Goal: Task Accomplishment & Management: Complete application form

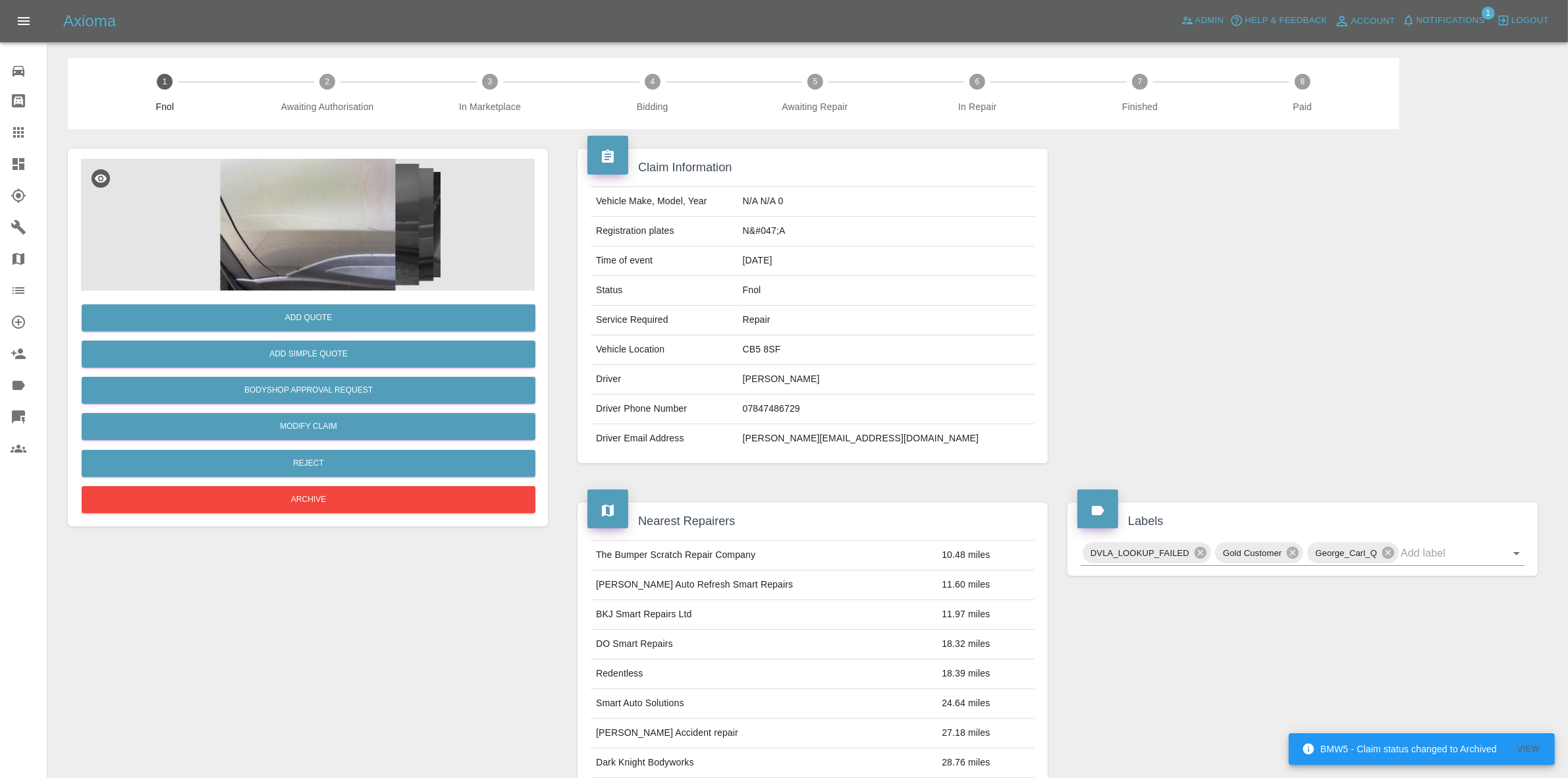
click at [248, 192] on img at bounding box center [307, 224] width 454 height 132
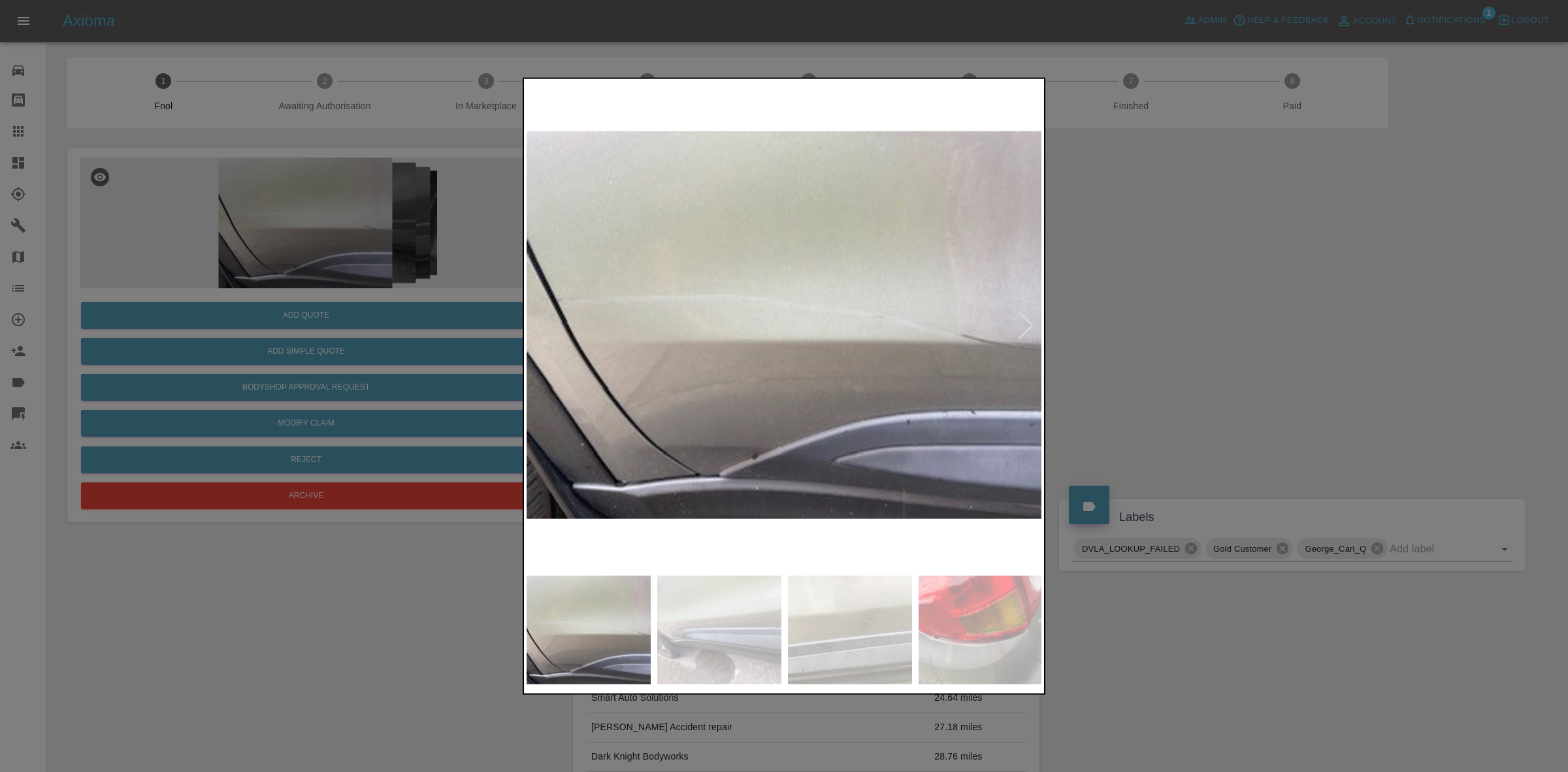
click at [1027, 319] on div at bounding box center [1026, 324] width 18 height 28
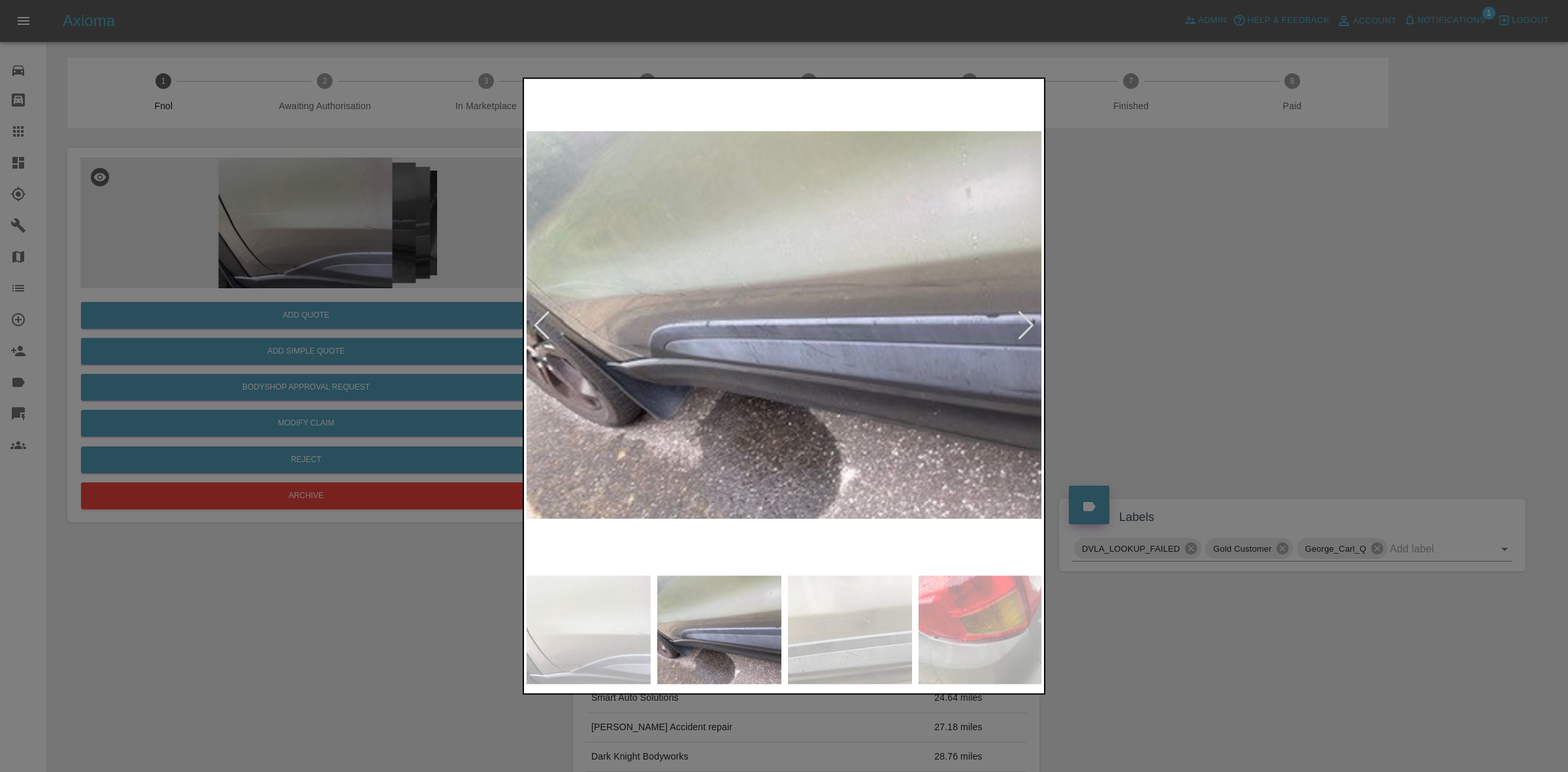
click at [1027, 319] on div at bounding box center [1026, 324] width 18 height 28
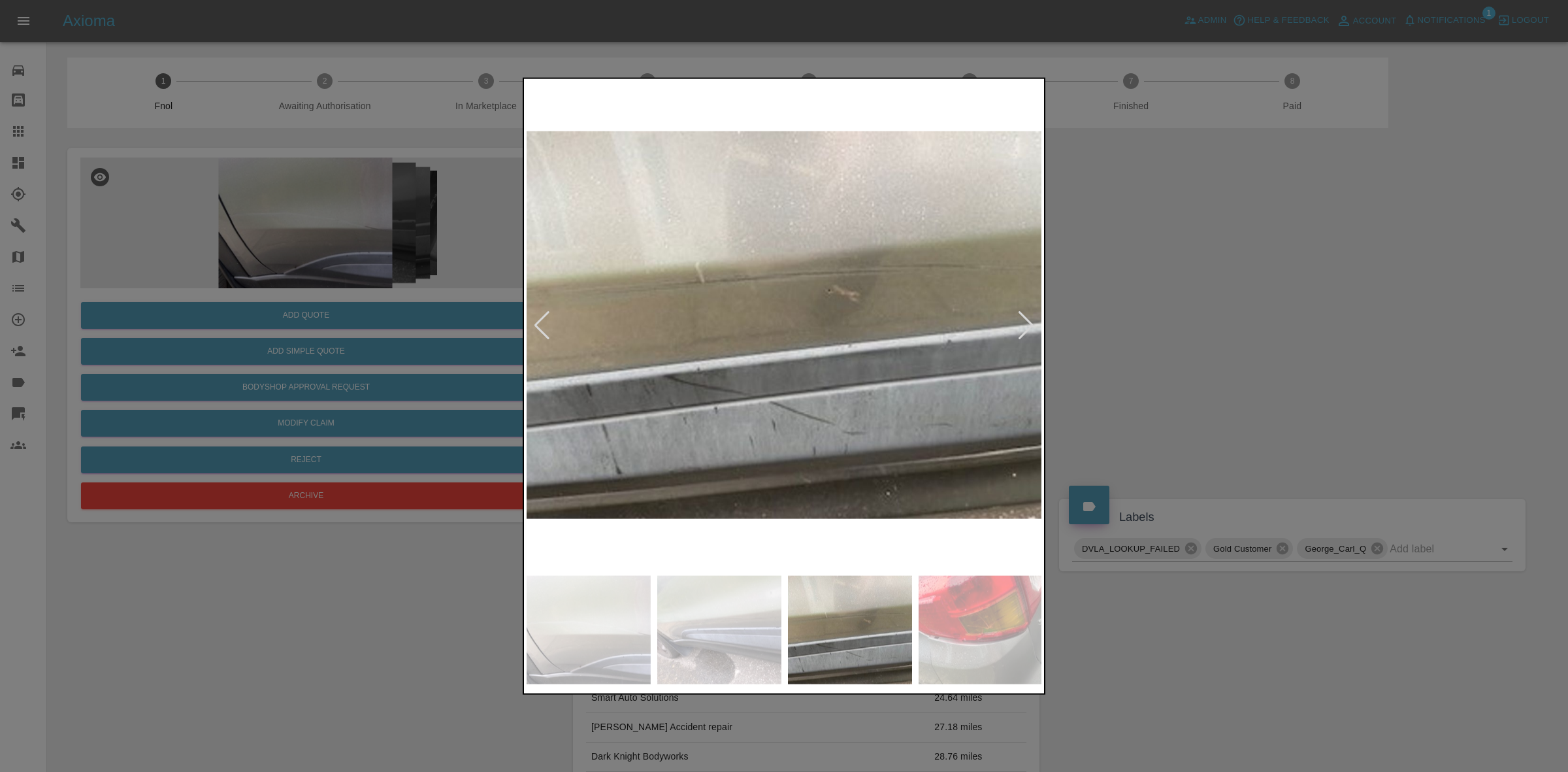
click at [1027, 319] on div at bounding box center [1026, 324] width 18 height 28
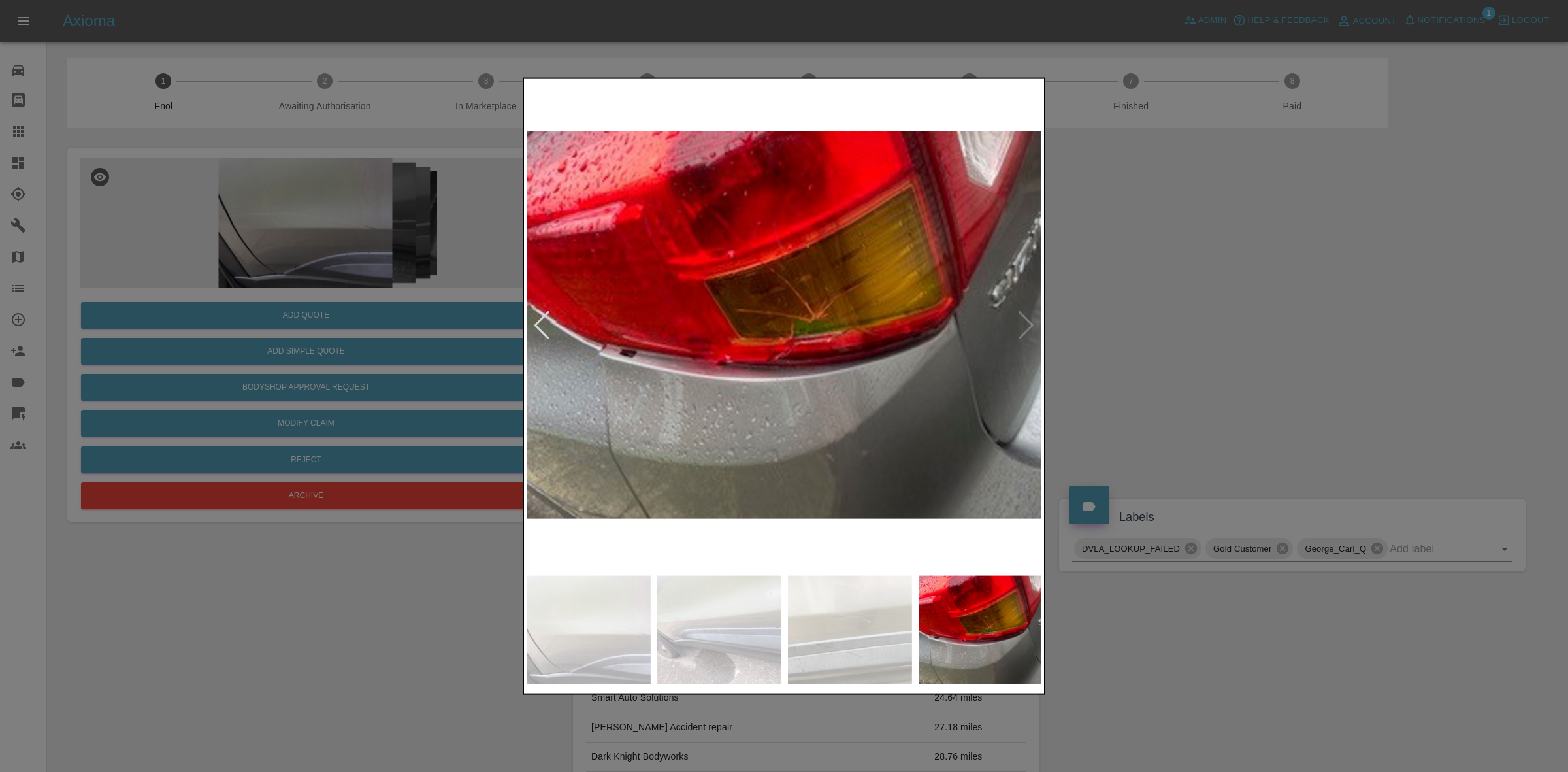
click at [1027, 319] on img at bounding box center [785, 324] width 516 height 487
click at [1166, 315] on div at bounding box center [784, 386] width 1568 height 772
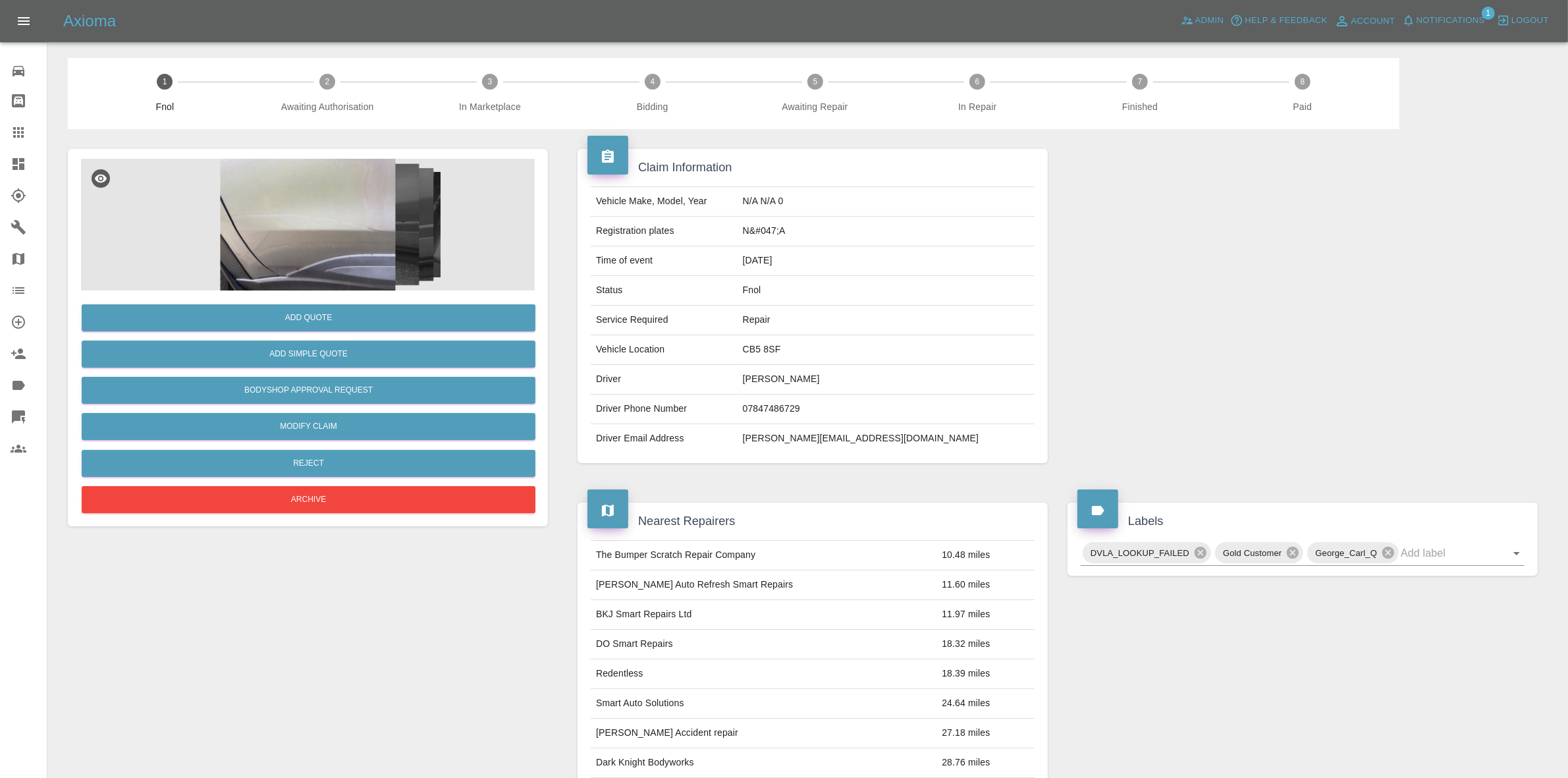
click at [360, 251] on img at bounding box center [307, 224] width 454 height 132
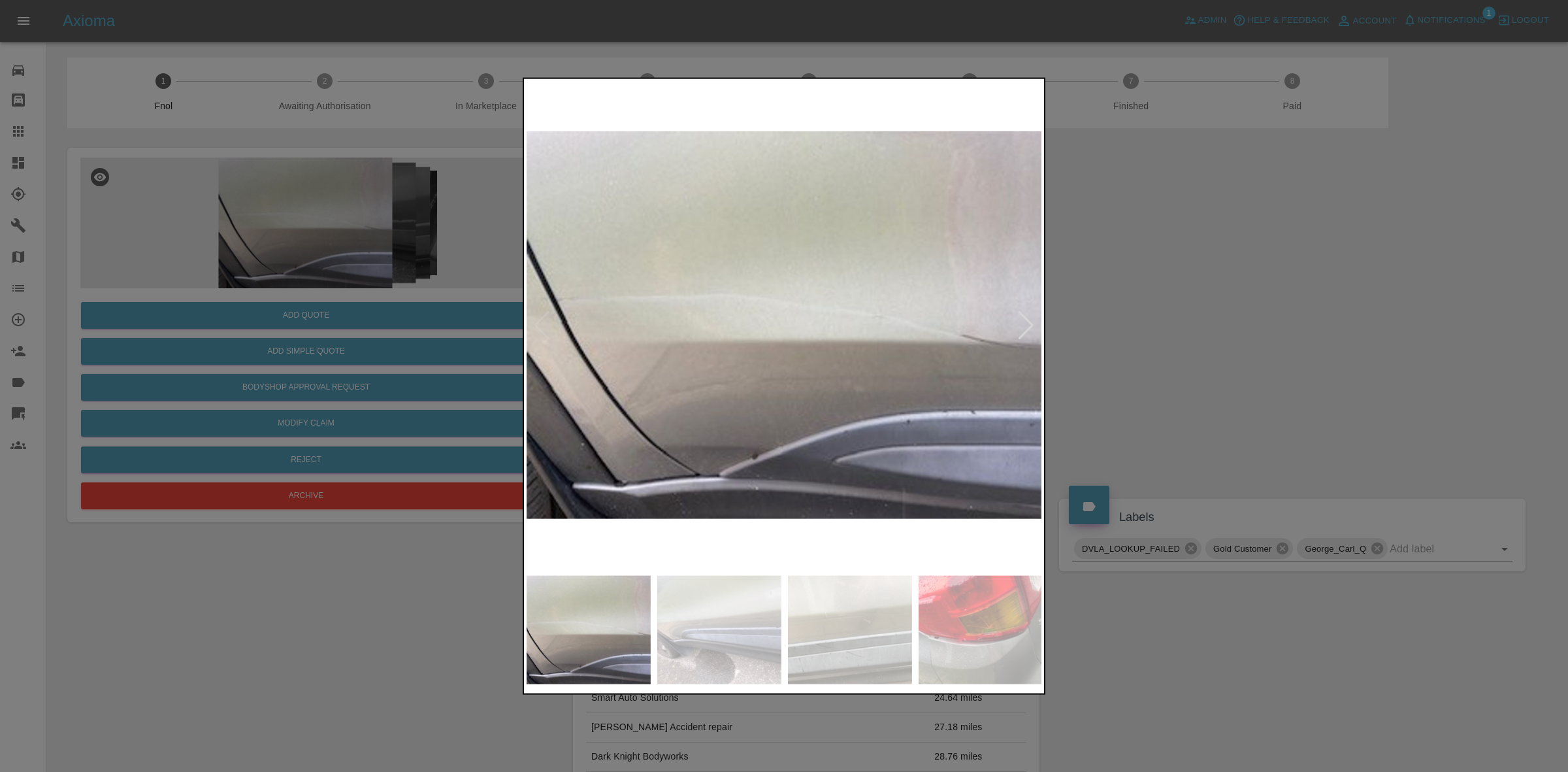
click at [1029, 314] on div at bounding box center [1026, 324] width 18 height 28
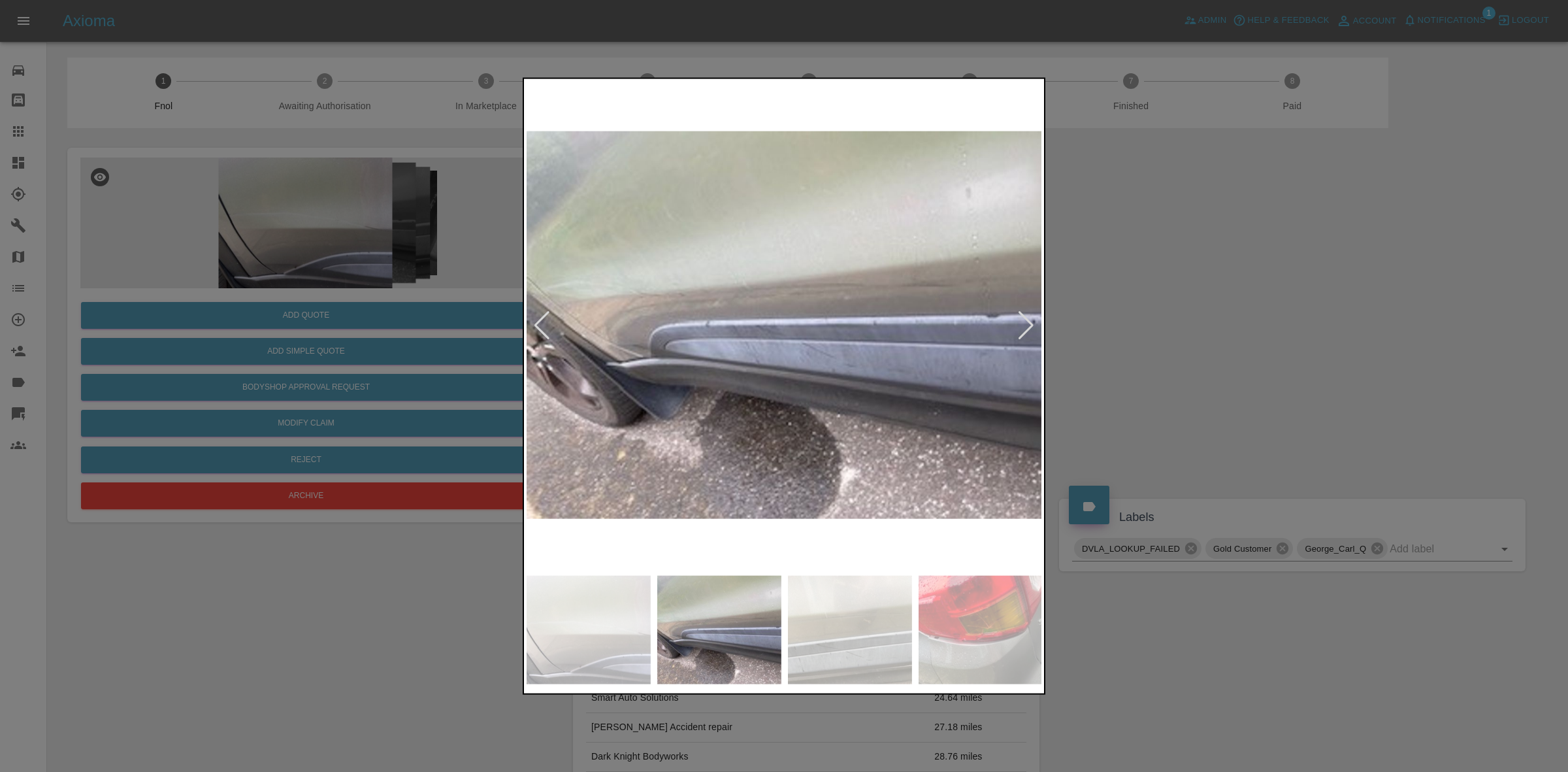
click at [1029, 314] on div at bounding box center [1026, 324] width 18 height 28
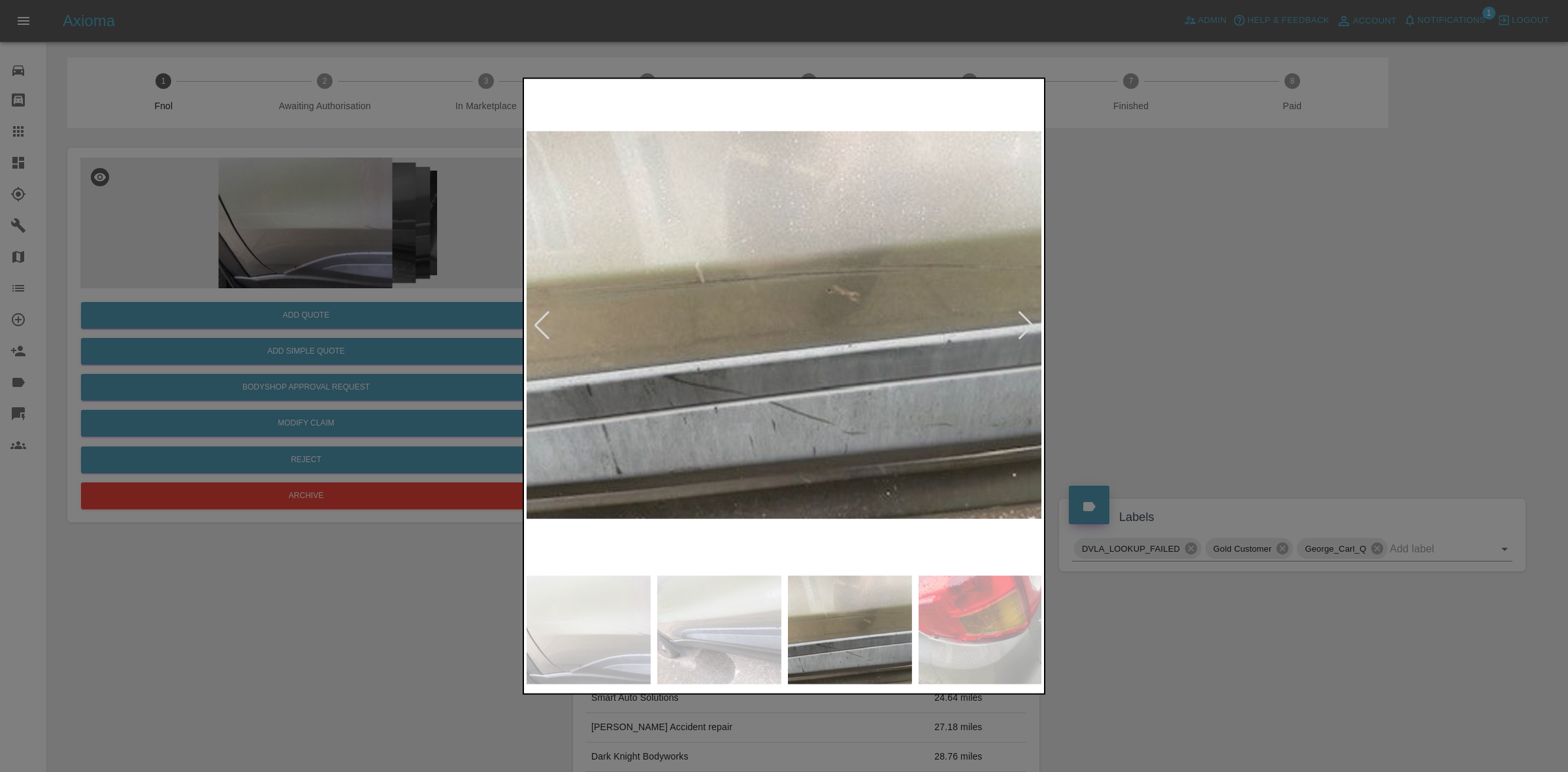
click at [1029, 314] on div at bounding box center [1026, 324] width 18 height 28
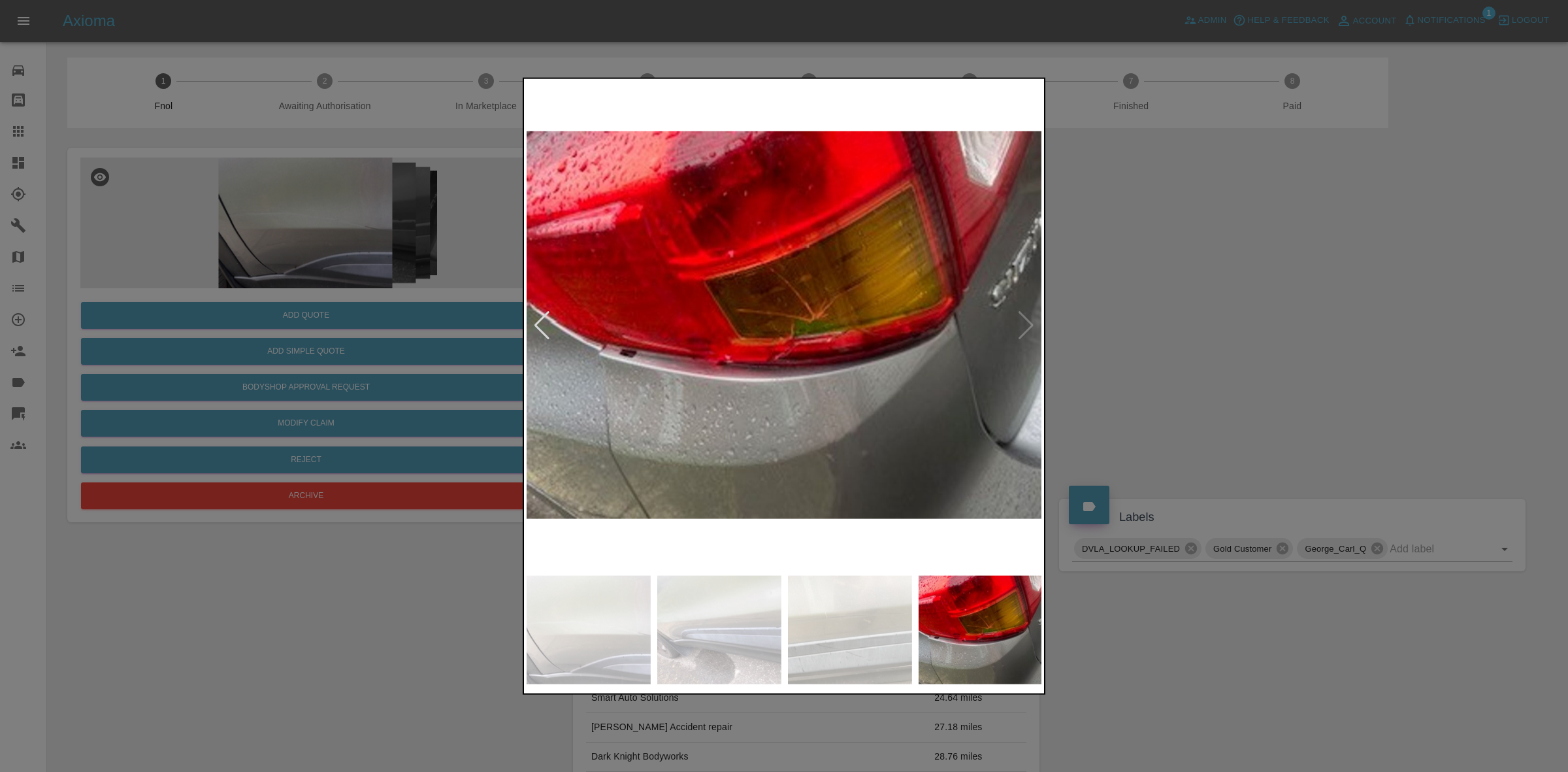
click at [1029, 314] on img at bounding box center [785, 324] width 516 height 487
click at [535, 324] on div at bounding box center [542, 324] width 18 height 28
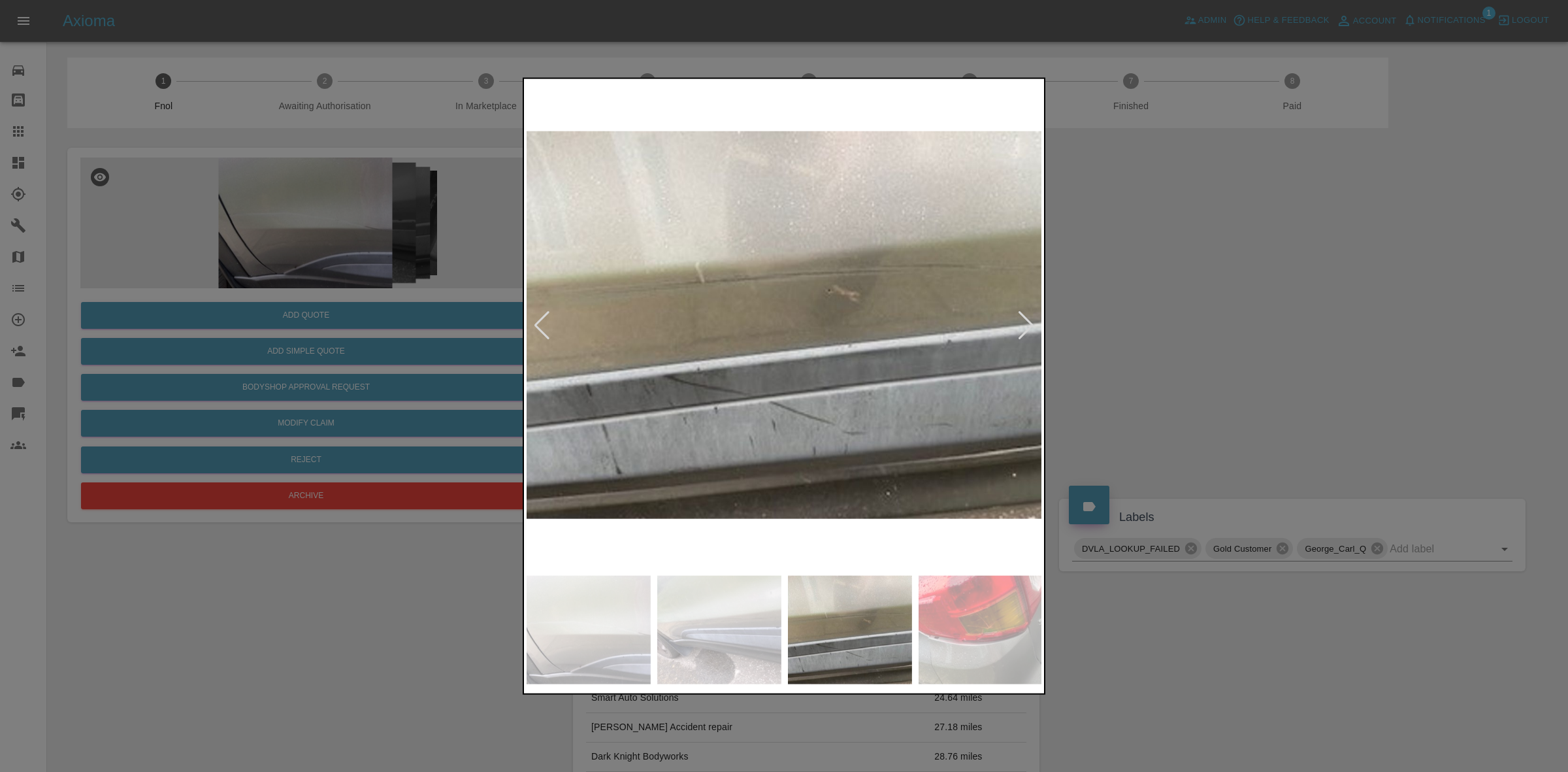
click at [535, 324] on div at bounding box center [542, 324] width 18 height 28
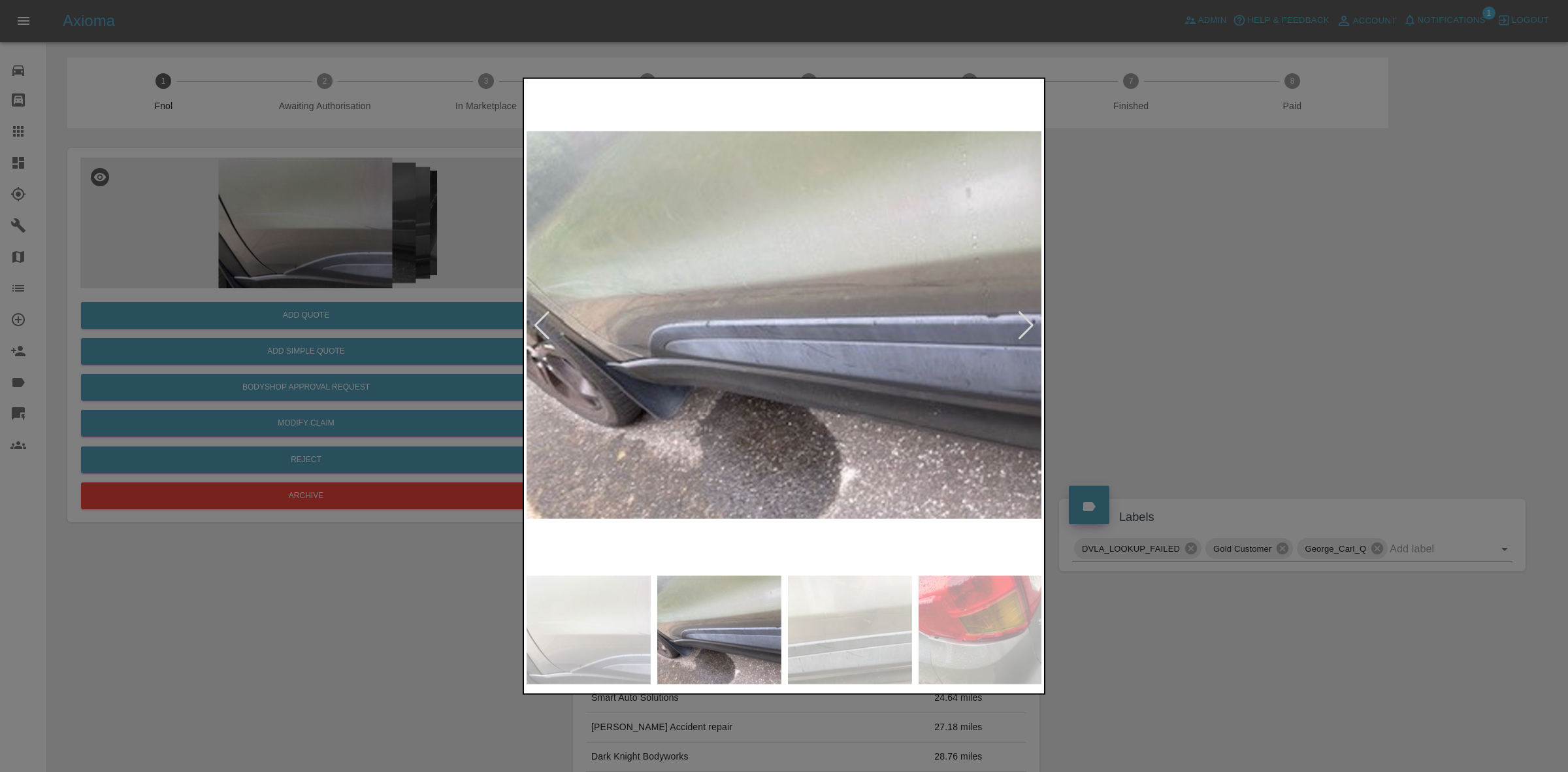
click at [535, 324] on div at bounding box center [542, 324] width 18 height 28
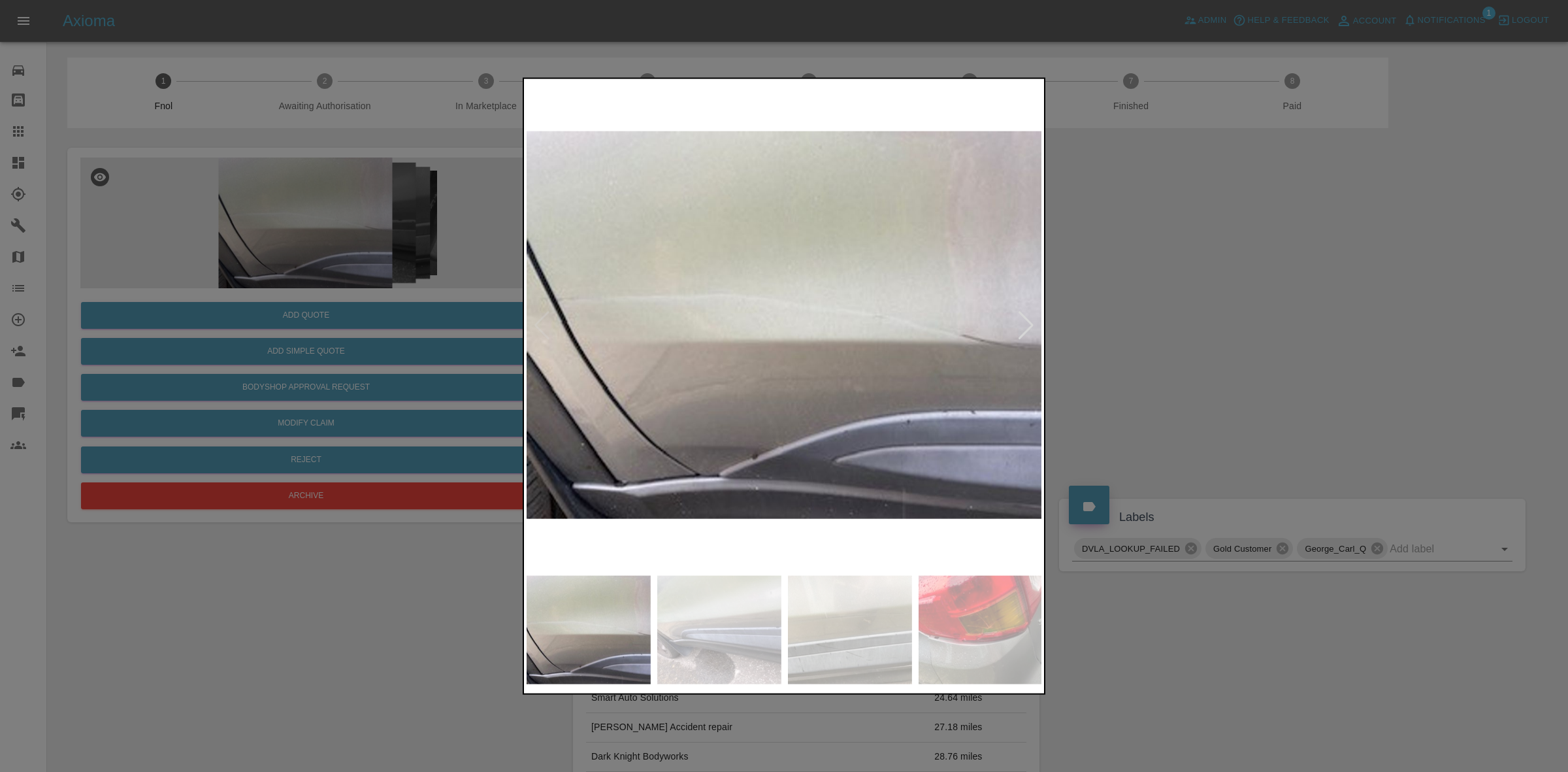
click at [535, 324] on img at bounding box center [785, 324] width 516 height 487
click at [716, 331] on img at bounding box center [785, 324] width 516 height 487
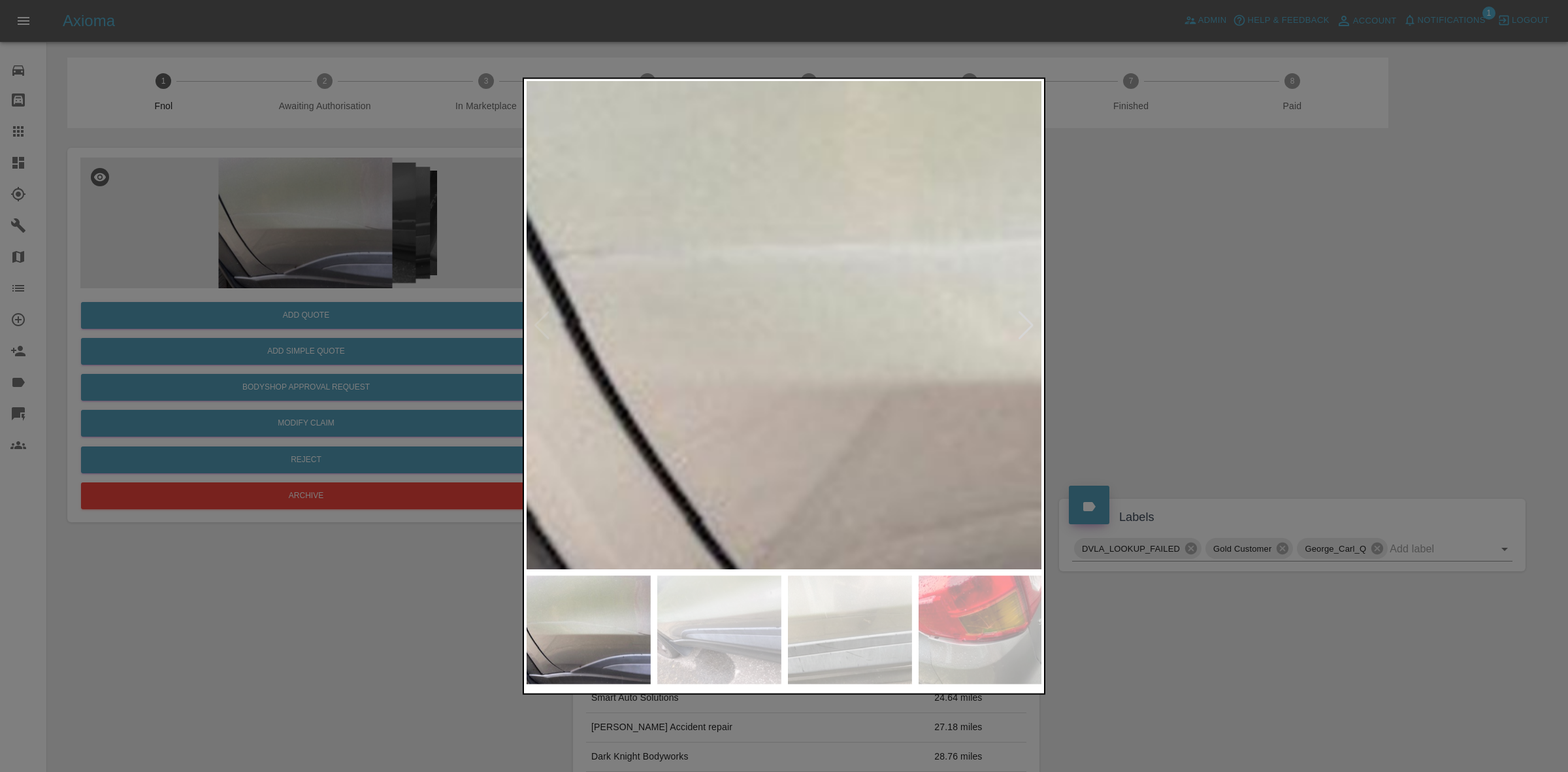
click at [981, 360] on img at bounding box center [1233, 331] width 1549 height 1464
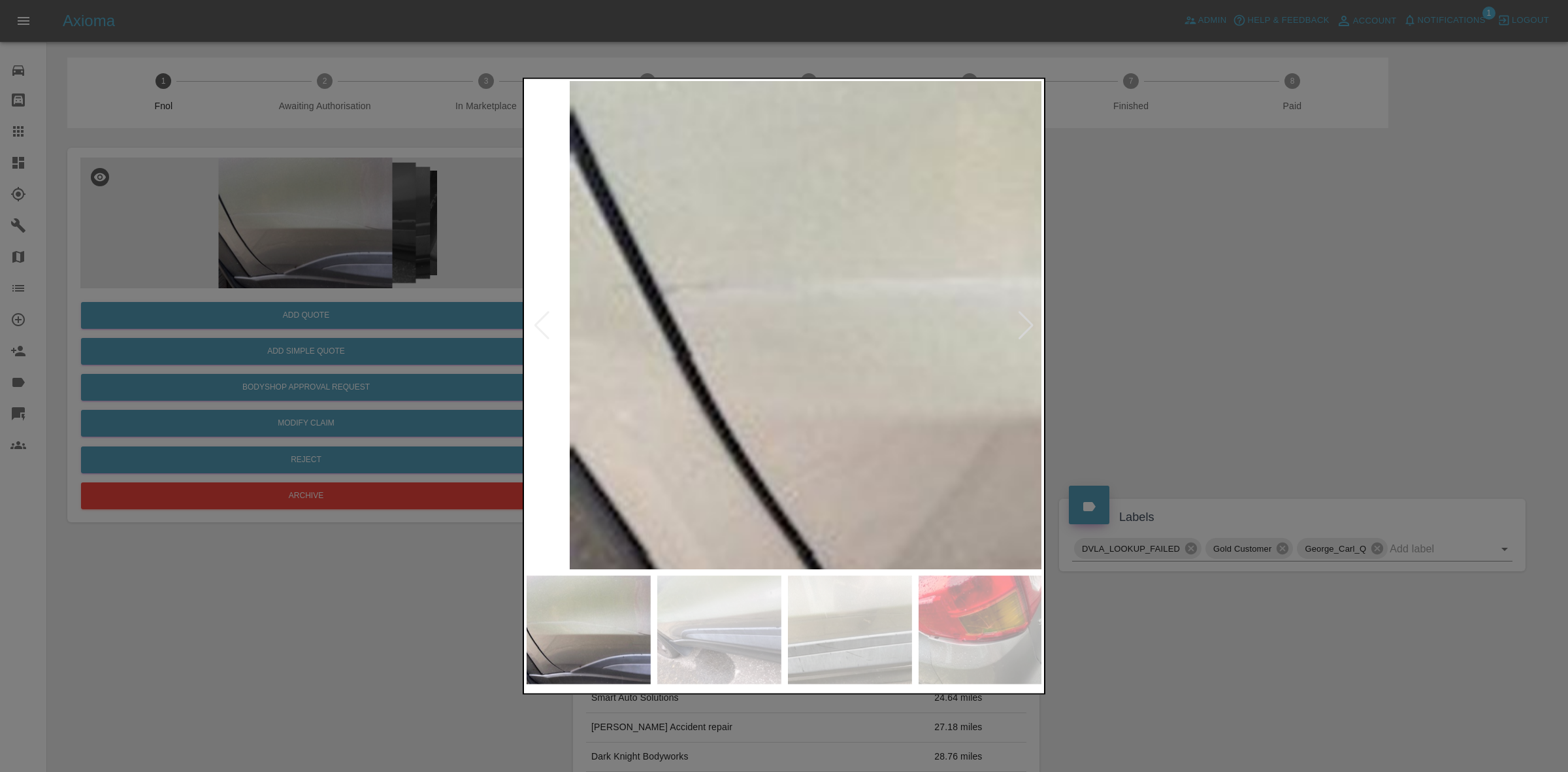
click at [904, 351] on img at bounding box center [1344, 365] width 1549 height 1464
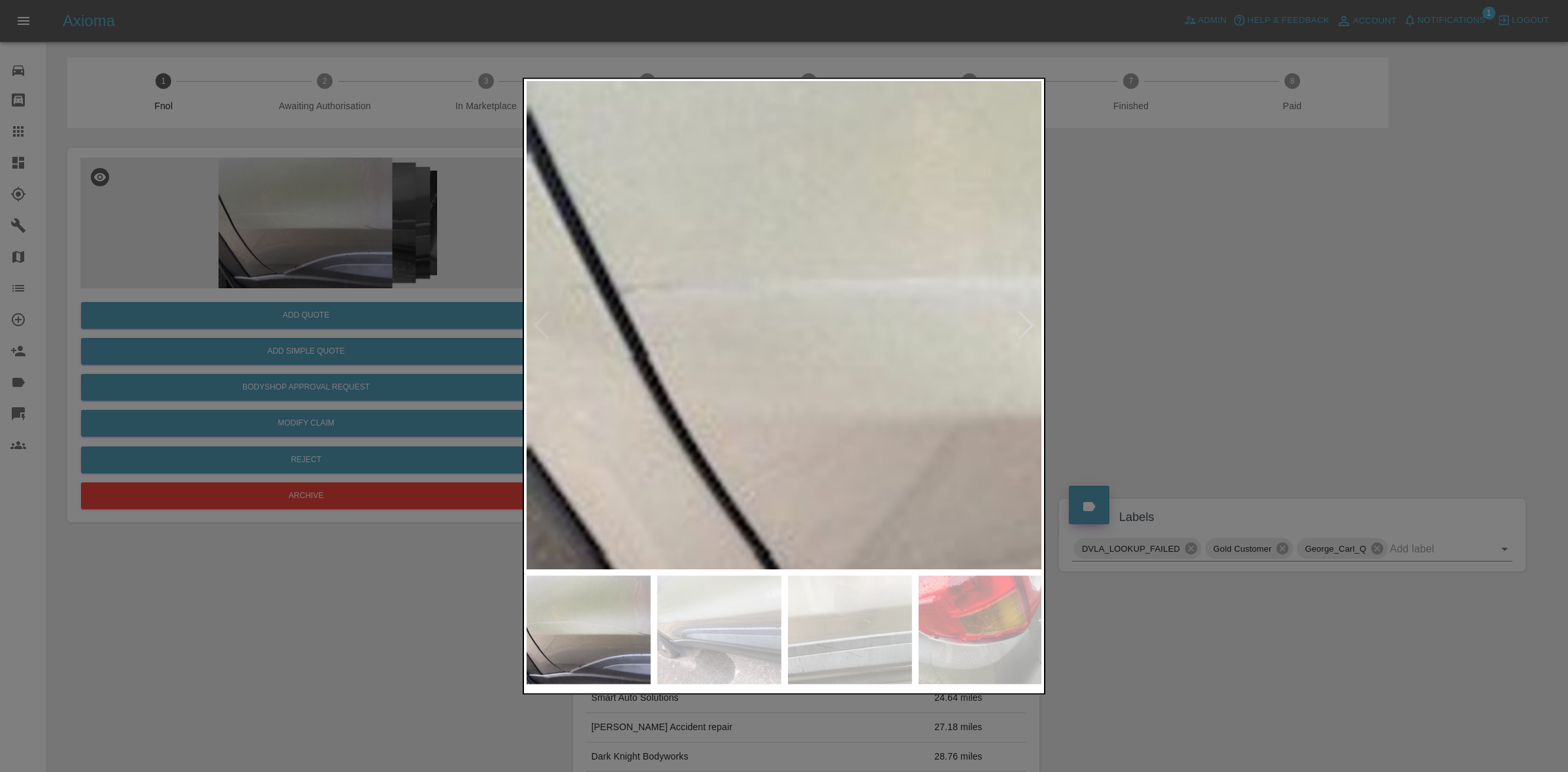
click at [729, 348] on img at bounding box center [1301, 365] width 1549 height 1464
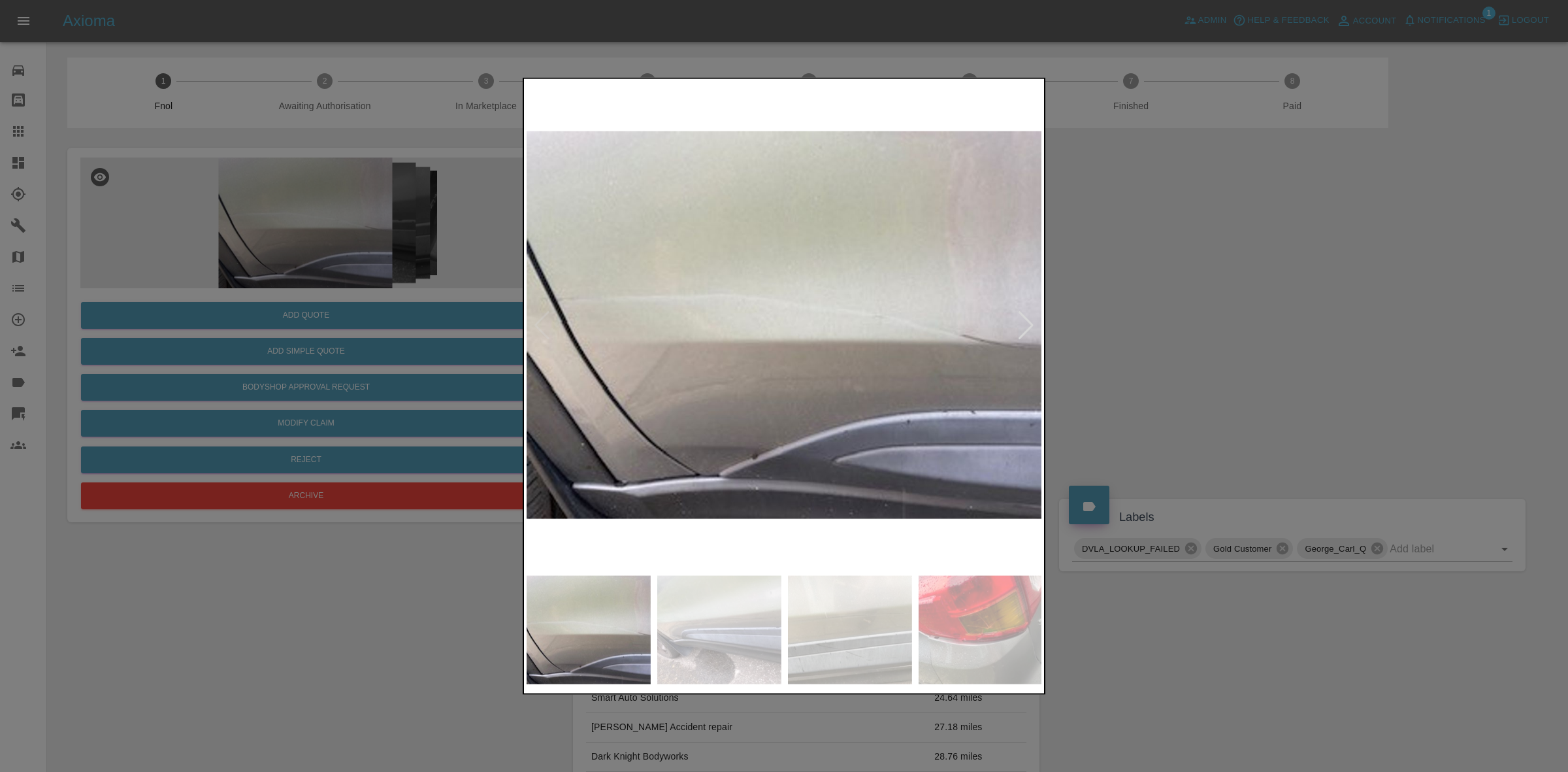
click at [1253, 345] on div at bounding box center [784, 386] width 1568 height 772
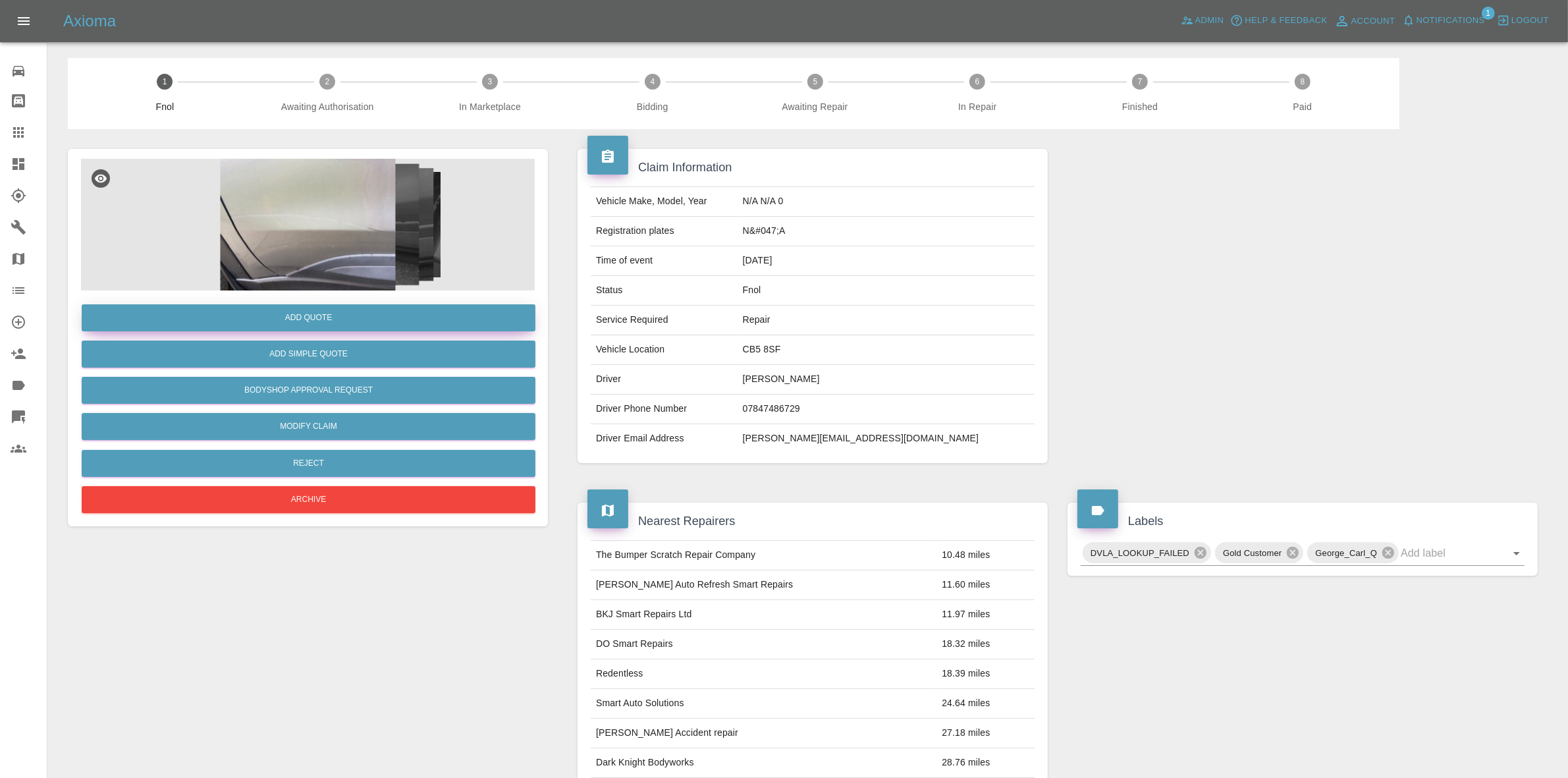
click at [297, 317] on button "Add Quote" at bounding box center [308, 318] width 454 height 27
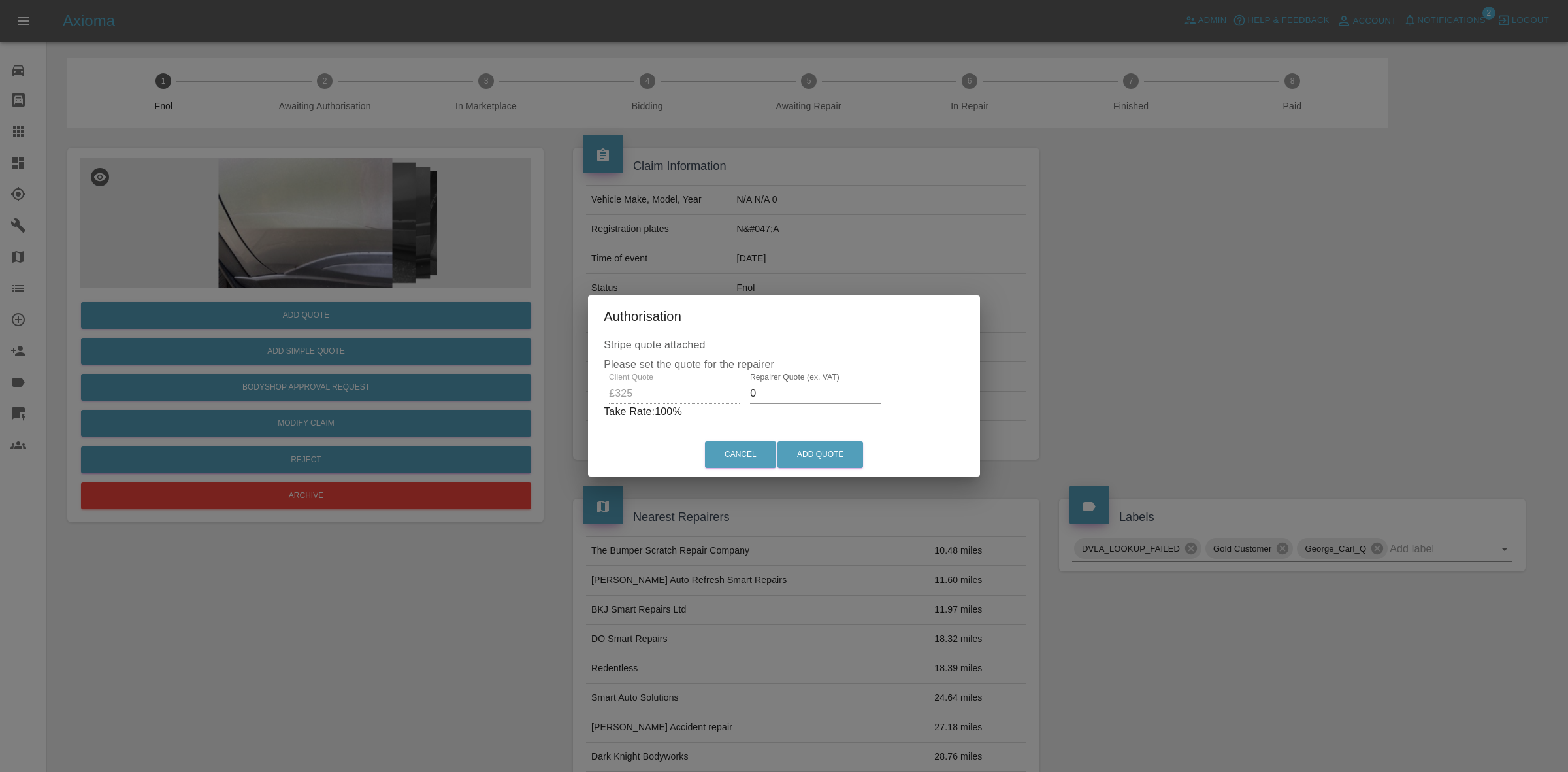
click at [778, 393] on input "0" at bounding box center [816, 393] width 131 height 21
type input "220"
click at [818, 443] on button "Add Quote" at bounding box center [820, 455] width 85 height 27
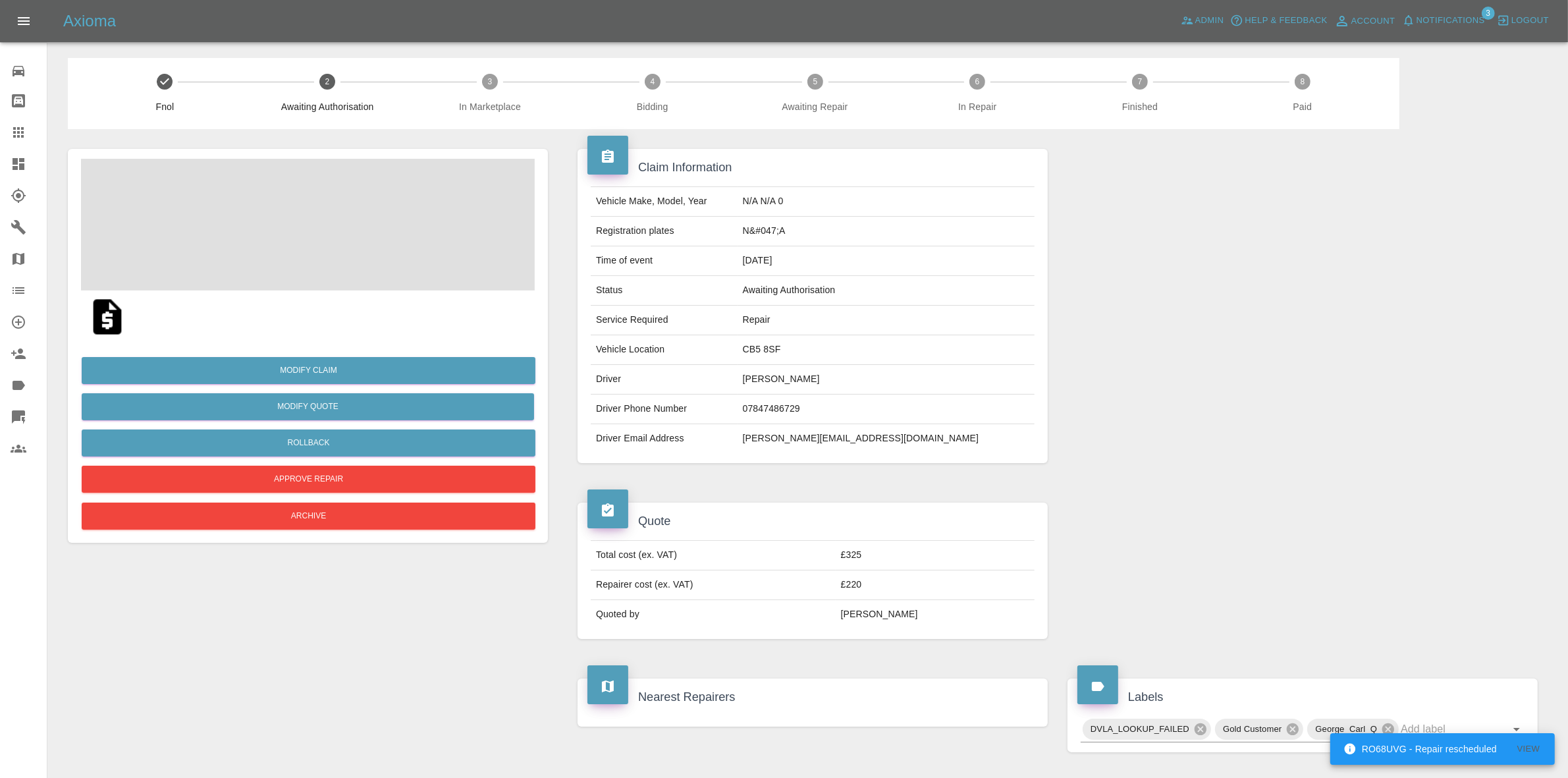
click at [1454, 19] on span "Notifications" at bounding box center [1450, 20] width 69 height 15
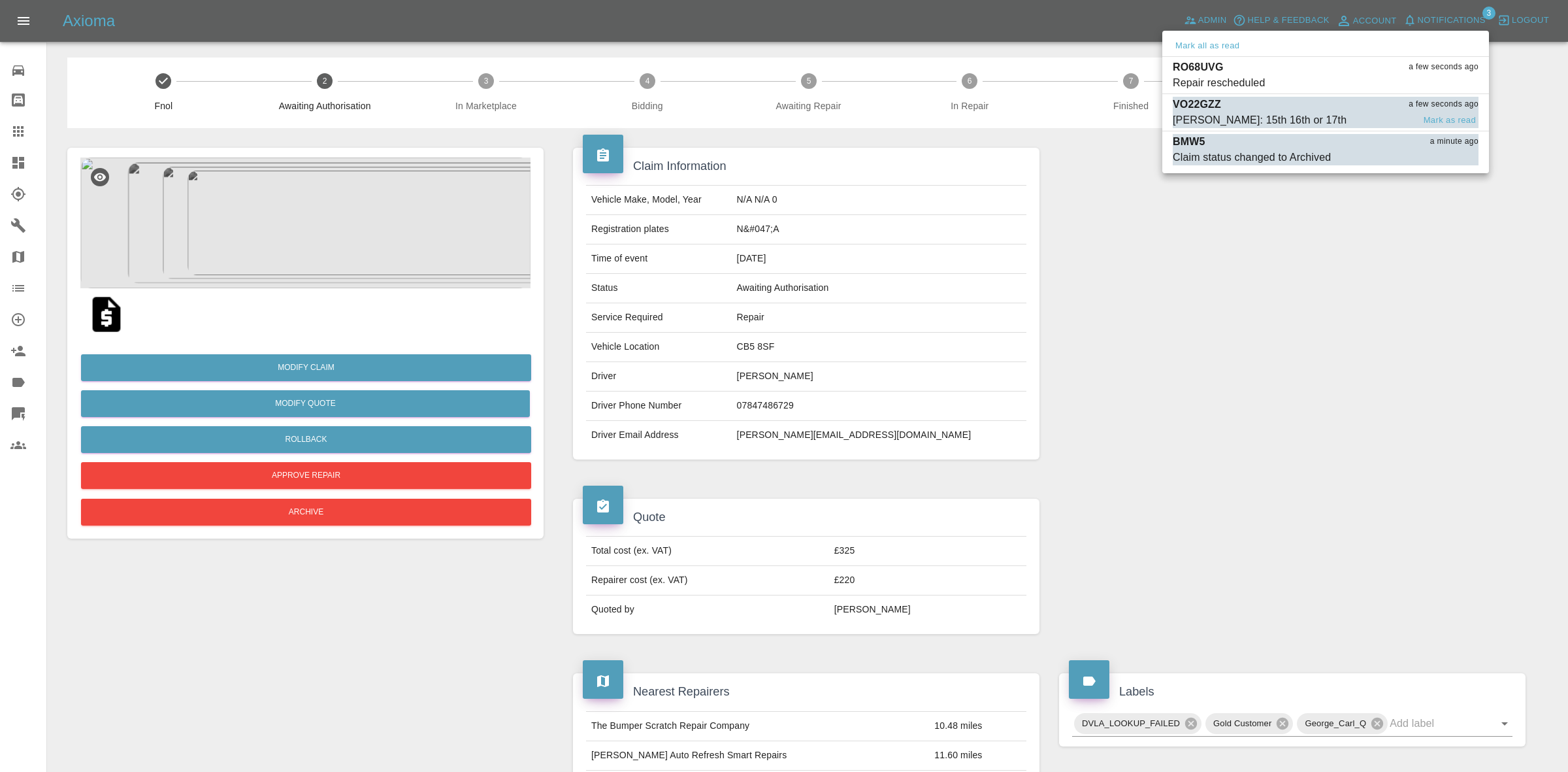
click at [1227, 112] on div "[PERSON_NAME]: 15th 16th or 17th" at bounding box center [1259, 120] width 174 height 16
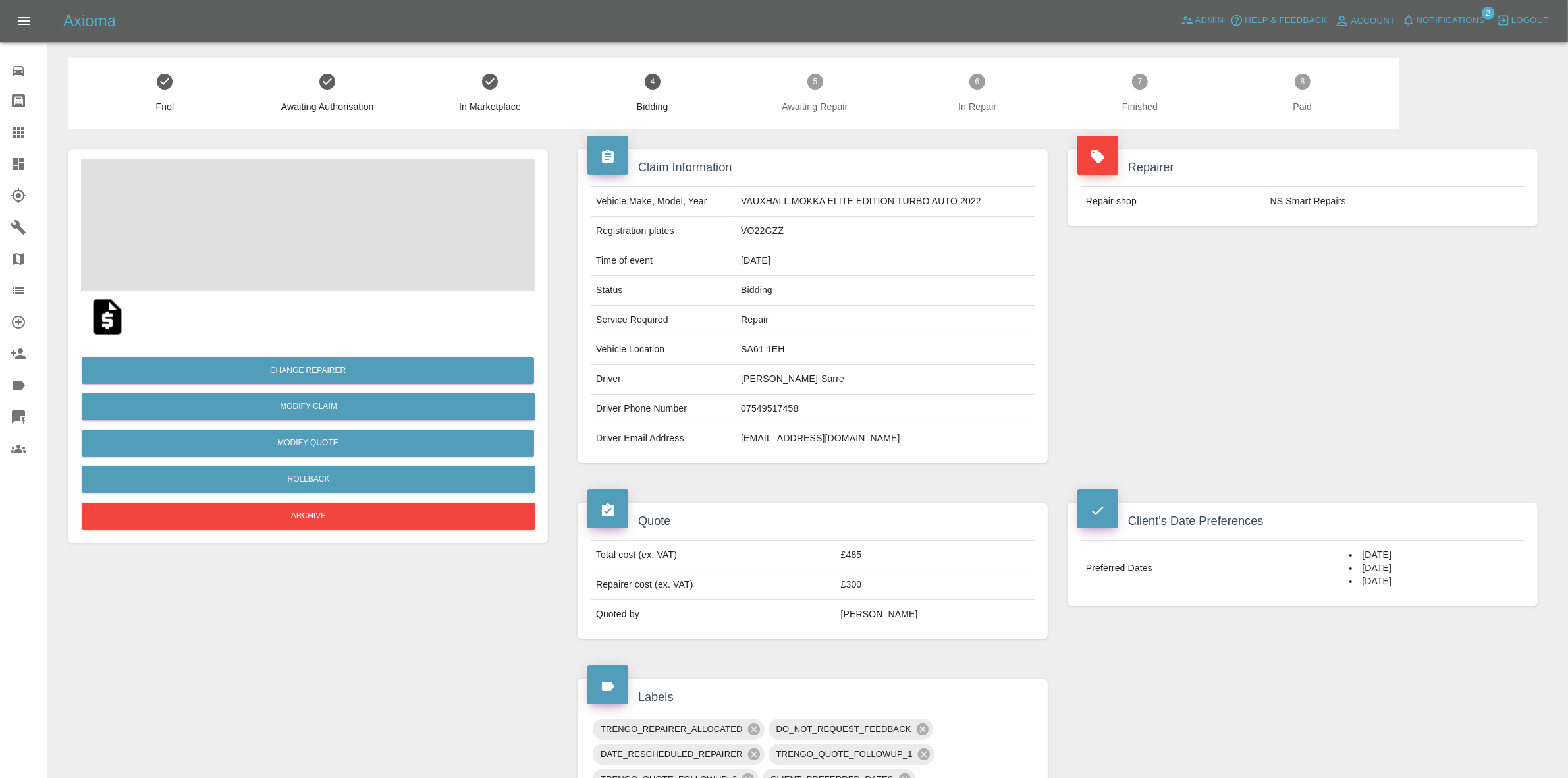
click at [1471, 24] on span "Notifications" at bounding box center [1450, 20] width 69 height 15
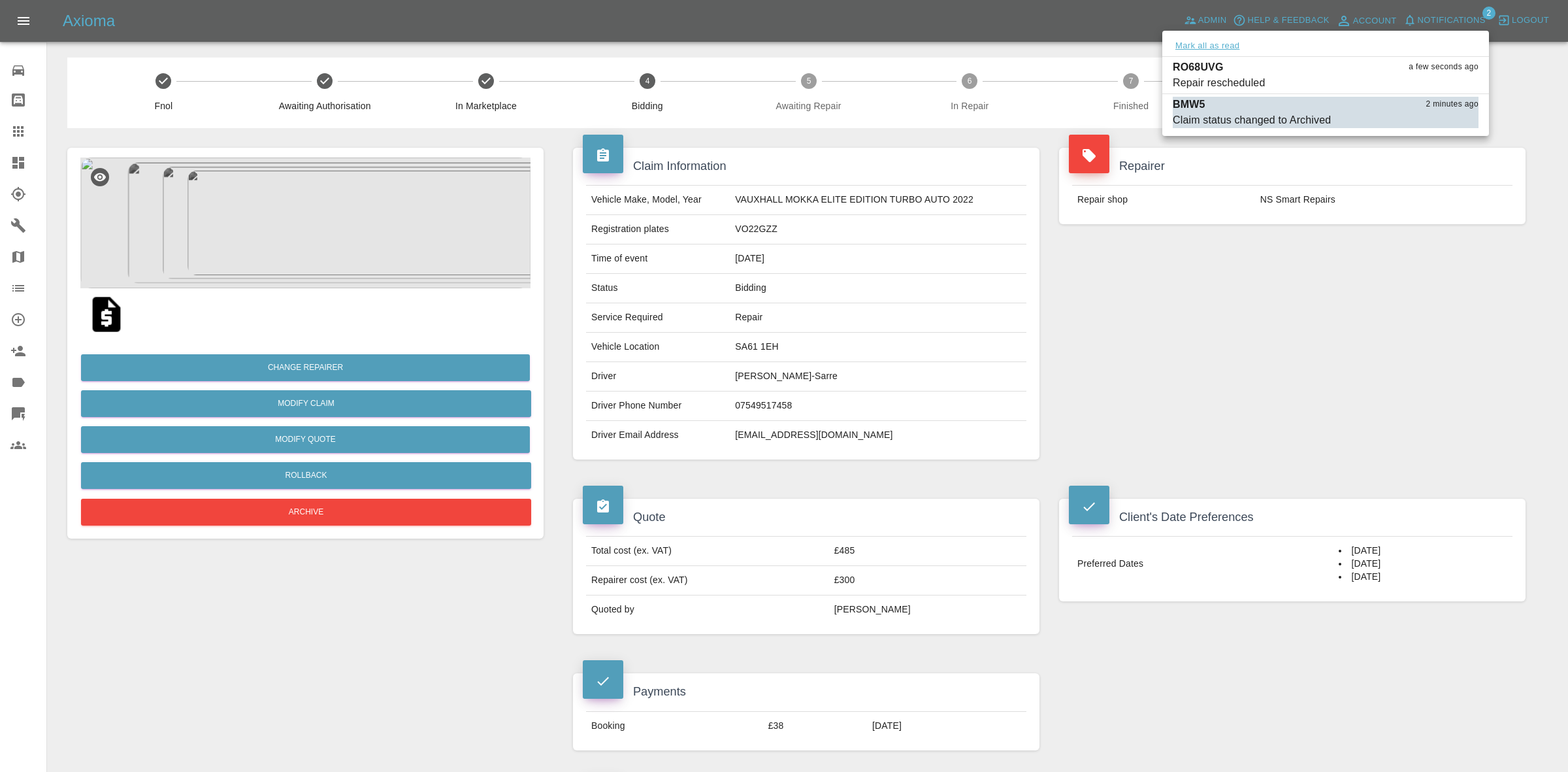
click at [1212, 43] on button "Mark all as read" at bounding box center [1207, 46] width 69 height 15
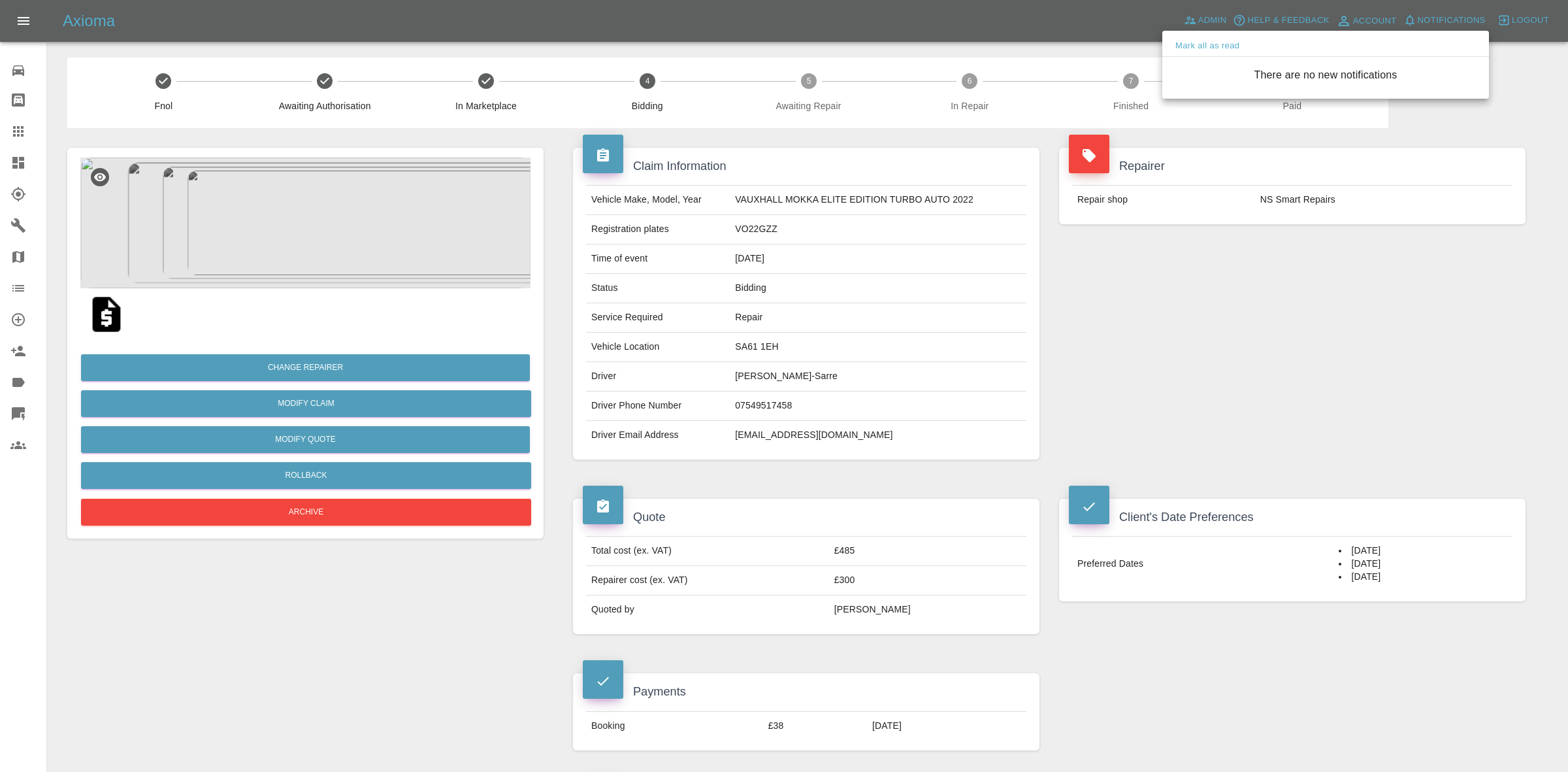
click at [1272, 239] on div at bounding box center [784, 386] width 1568 height 772
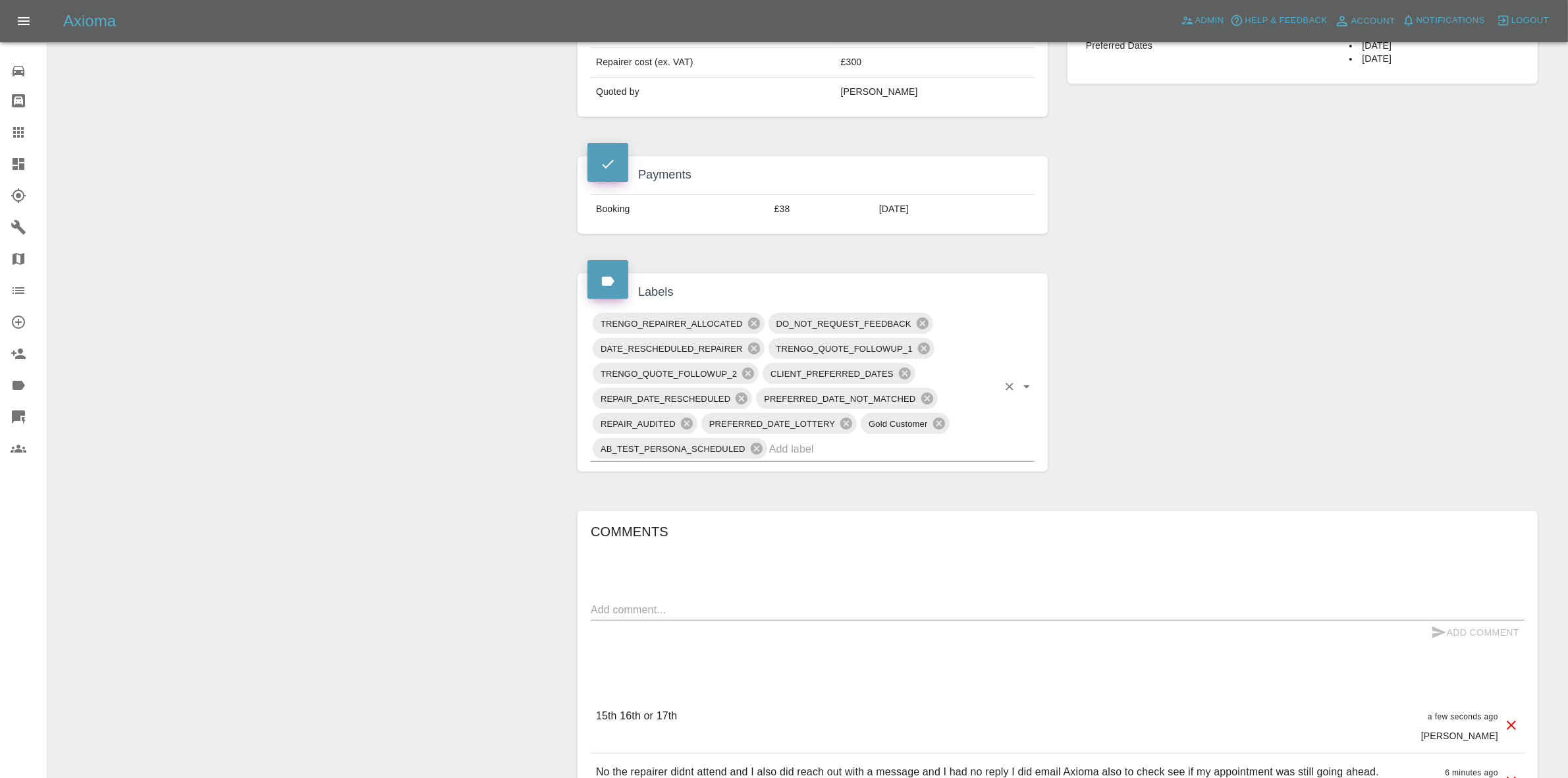
scroll to position [577, 0]
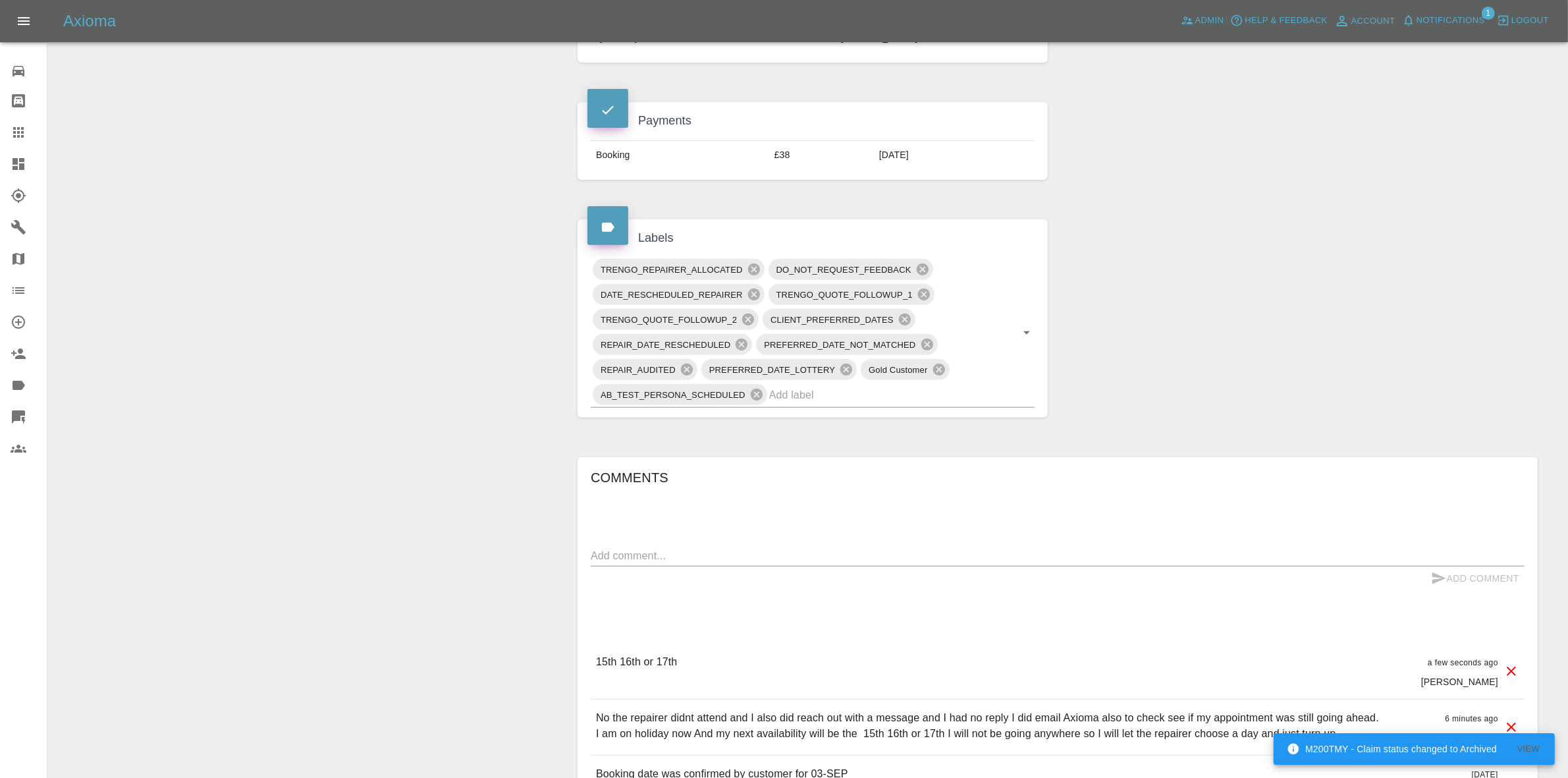
click at [1373, 265] on div "Claim Information Vehicle Make, Model, Year VAUXHALL [GEOGRAPHIC_DATA] ELITE ED…" at bounding box center [1057, 490] width 980 height 1876
